Goal: Task Accomplishment & Management: Manage account settings

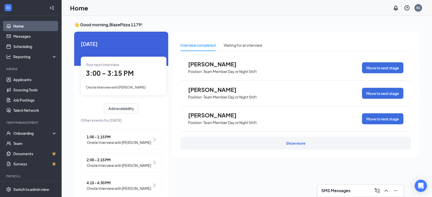
click at [147, 143] on div "1:00 - 1:15 PM Onsite Interview with [PERSON_NAME]" at bounding box center [121, 140] width 81 height 20
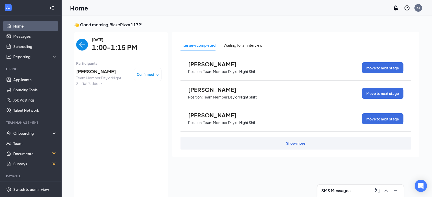
scroll to position [2, 0]
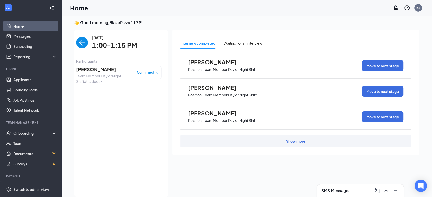
click at [155, 75] on icon "down" at bounding box center [157, 73] width 4 height 4
click at [133, 103] on span "Mark as no-show" at bounding box center [129, 105] width 28 height 6
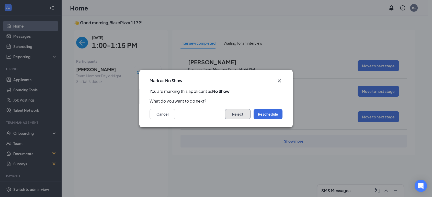
click at [237, 112] on button "Reject" at bounding box center [238, 114] width 26 height 10
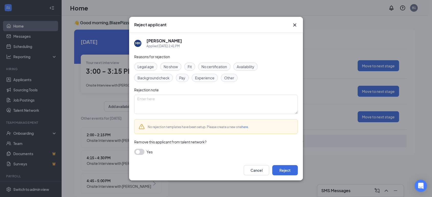
click at [174, 67] on span "No show" at bounding box center [171, 67] width 14 height 6
click at [283, 170] on button "Reject" at bounding box center [285, 170] width 26 height 10
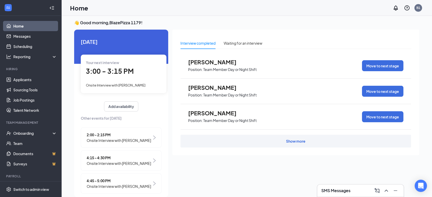
click at [147, 138] on span "Onsite Interview with [PERSON_NAME]" at bounding box center [119, 141] width 64 height 6
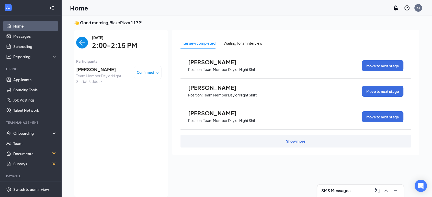
click at [147, 74] on span "Confirmed" at bounding box center [145, 72] width 17 height 5
click at [138, 104] on span "Mark as no-show" at bounding box center [129, 105] width 28 height 6
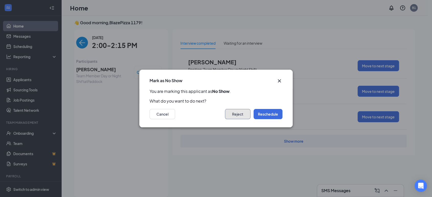
click at [237, 116] on button "Reject" at bounding box center [238, 114] width 26 height 10
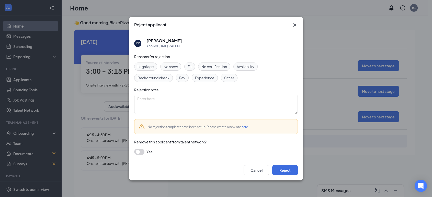
click at [171, 67] on span "No show" at bounding box center [171, 67] width 14 height 6
click at [286, 171] on button "Reject" at bounding box center [285, 170] width 26 height 10
